Goal: Find contact information: Find contact information

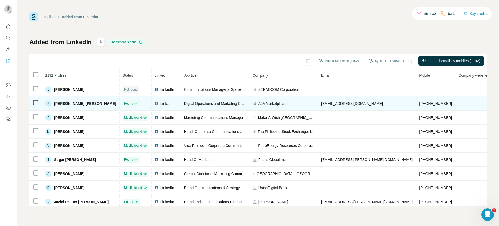
click at [321, 103] on span "[EMAIL_ADDRESS][DOMAIN_NAME]" at bounding box center [352, 103] width 62 height 4
copy span "[EMAIL_ADDRESS][DOMAIN_NAME]"
click at [173, 103] on icon at bounding box center [175, 103] width 4 height 4
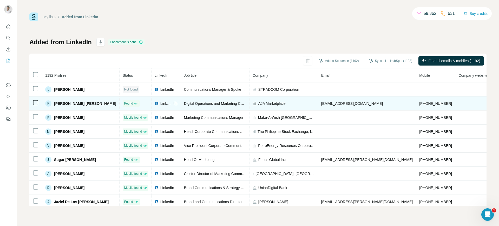
click at [258, 102] on span "AJA Marketplace" at bounding box center [271, 103] width 27 height 5
copy span "AJA Marketplace"
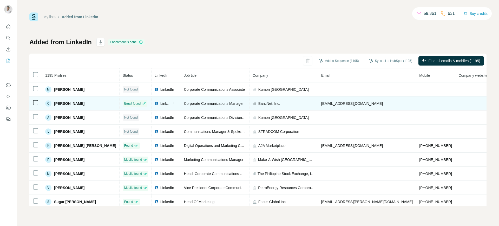
click at [323, 106] on td "[EMAIL_ADDRESS][DOMAIN_NAME]" at bounding box center [367, 103] width 98 height 14
copy span "[EMAIL_ADDRESS][DOMAIN_NAME]"
click at [258, 104] on span "BancNet, Inc." at bounding box center [269, 103] width 22 height 5
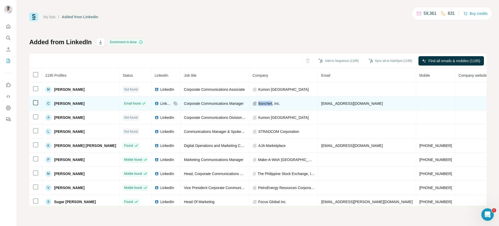
click at [258, 104] on span "BancNet, Inc." at bounding box center [269, 103] width 22 height 5
copy span "BancNet, Inc."
click at [160, 103] on span "LinkedIn" at bounding box center [165, 103] width 11 height 5
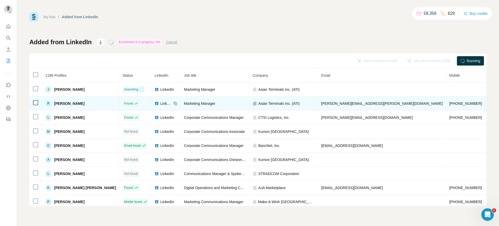
click at [321, 102] on span "reggie.rivera@asianterminals.com.ph" at bounding box center [382, 103] width 122 height 4
copy span "reggie.rivera@asianterminals.com.ph"
click at [173, 102] on icon at bounding box center [175, 103] width 4 height 4
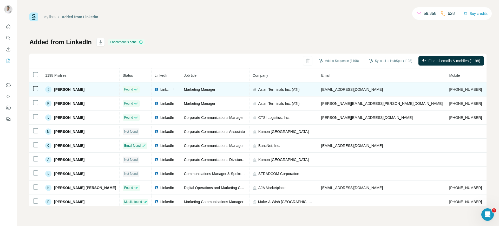
click at [321, 90] on span "jel@asianterminals.com.ph" at bounding box center [352, 89] width 62 height 4
copy span "jel@asianterminals.com.ph"
click at [173, 89] on icon at bounding box center [175, 89] width 4 height 4
